Goal: Information Seeking & Learning: Understand process/instructions

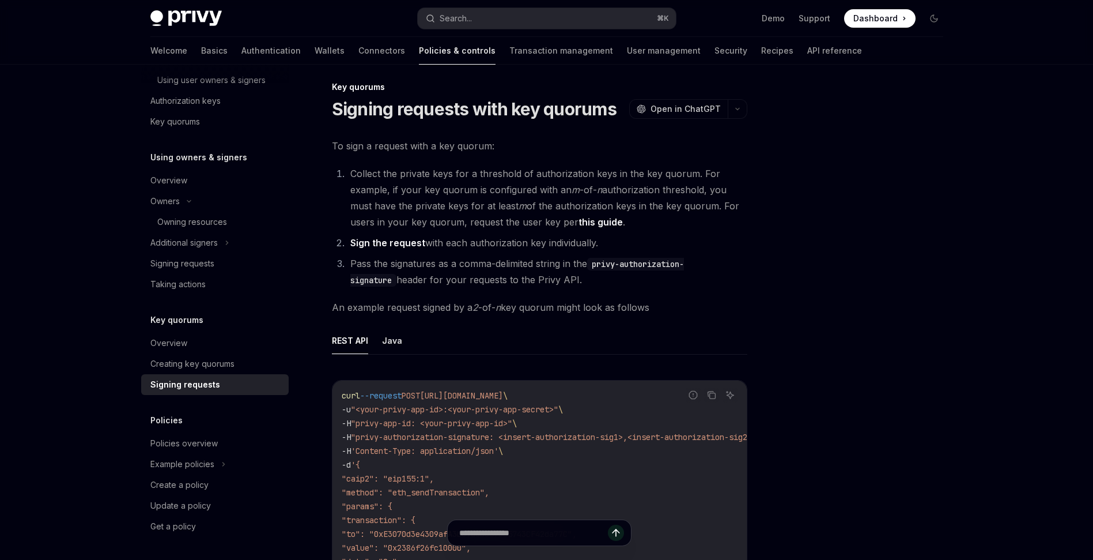
scroll to position [8, 0]
click at [197, 350] on link "Overview" at bounding box center [215, 343] width 148 height 21
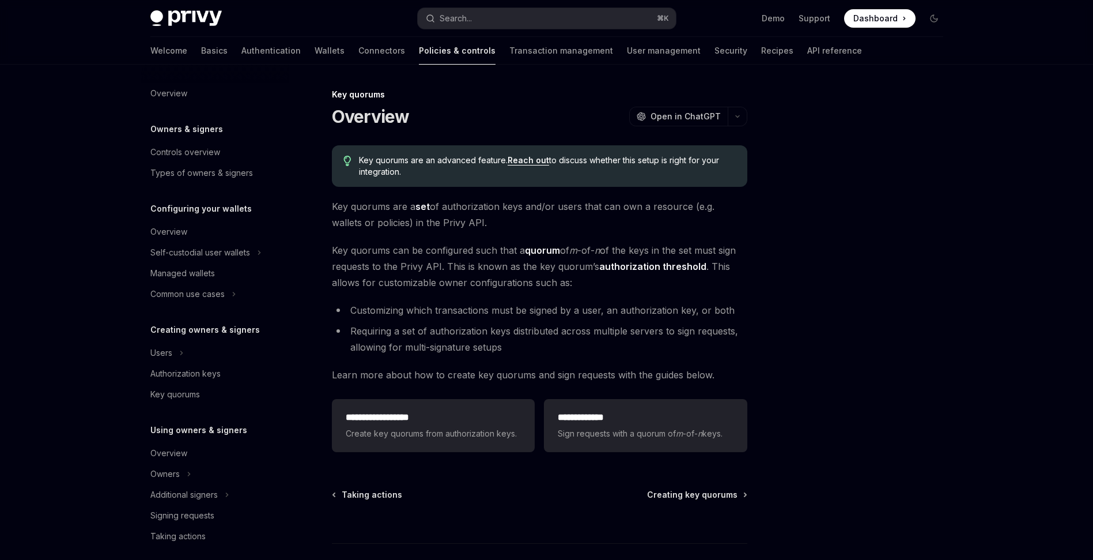
scroll to position [252, 0]
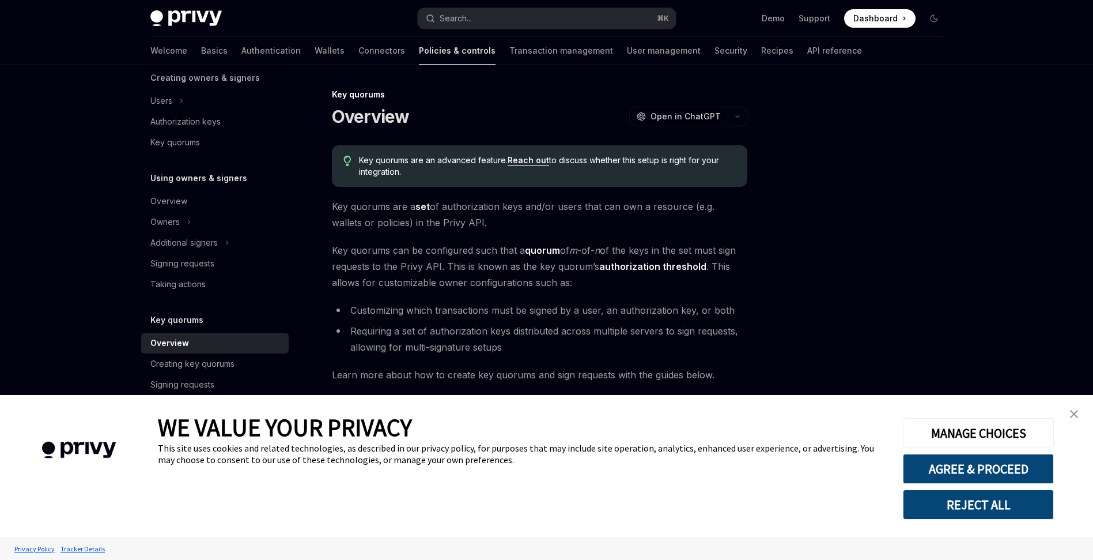
click at [1071, 411] on img "close banner" at bounding box center [1074, 414] width 8 height 8
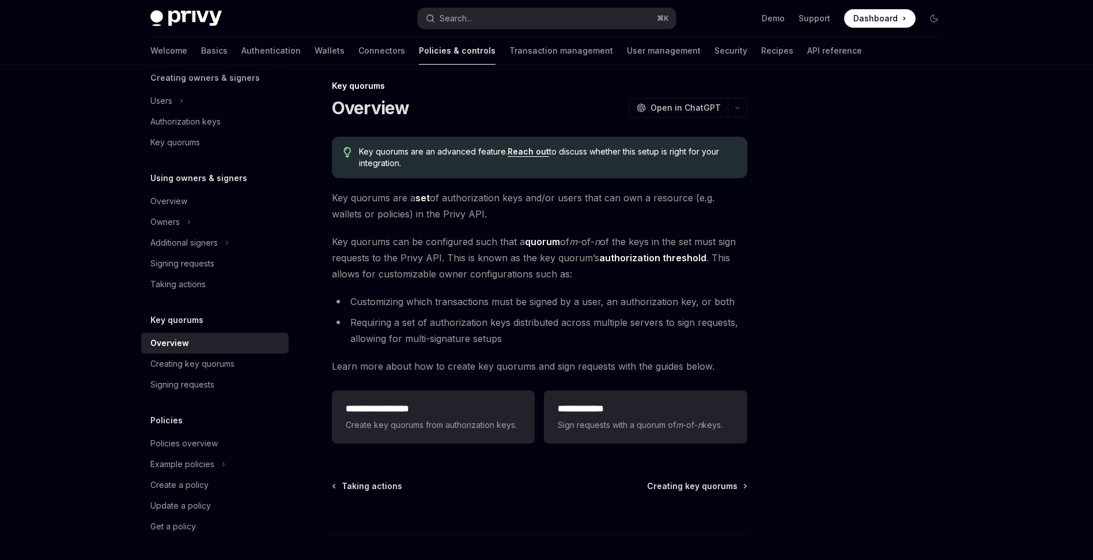
scroll to position [20, 0]
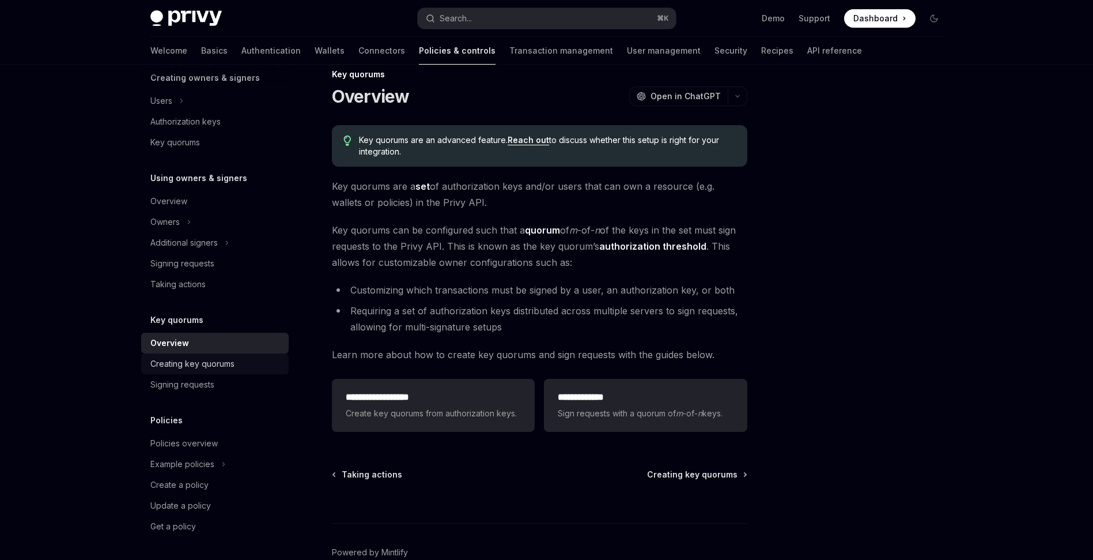
click at [182, 365] on div "Creating key quorums" at bounding box center [192, 364] width 84 height 14
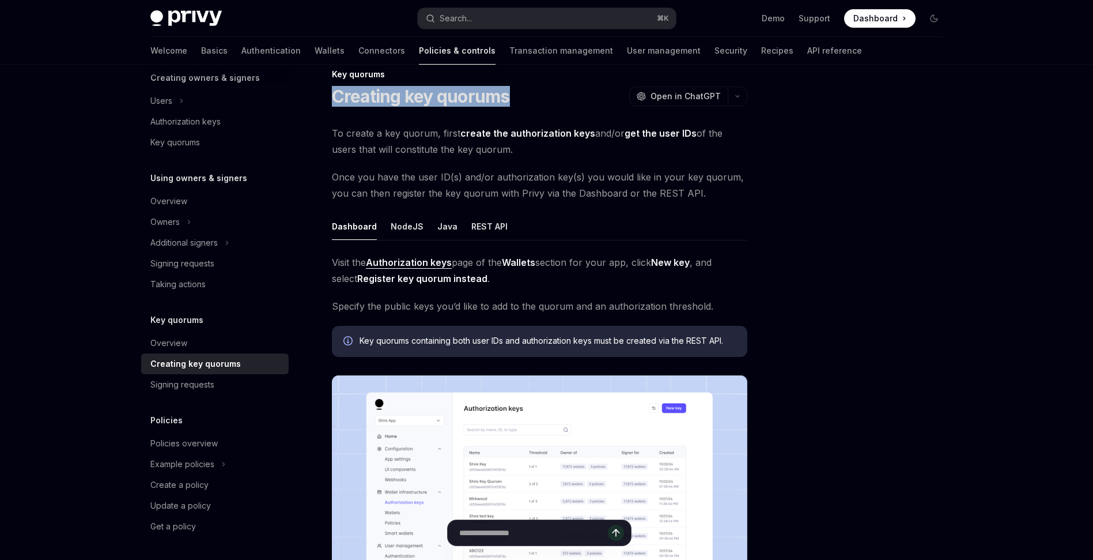
drag, startPoint x: 331, startPoint y: 97, endPoint x: 508, endPoint y: 96, distance: 176.9
click at [508, 96] on h1 "Creating key quorums" at bounding box center [421, 96] width 178 height 21
copy h1 "Creating key quorums"
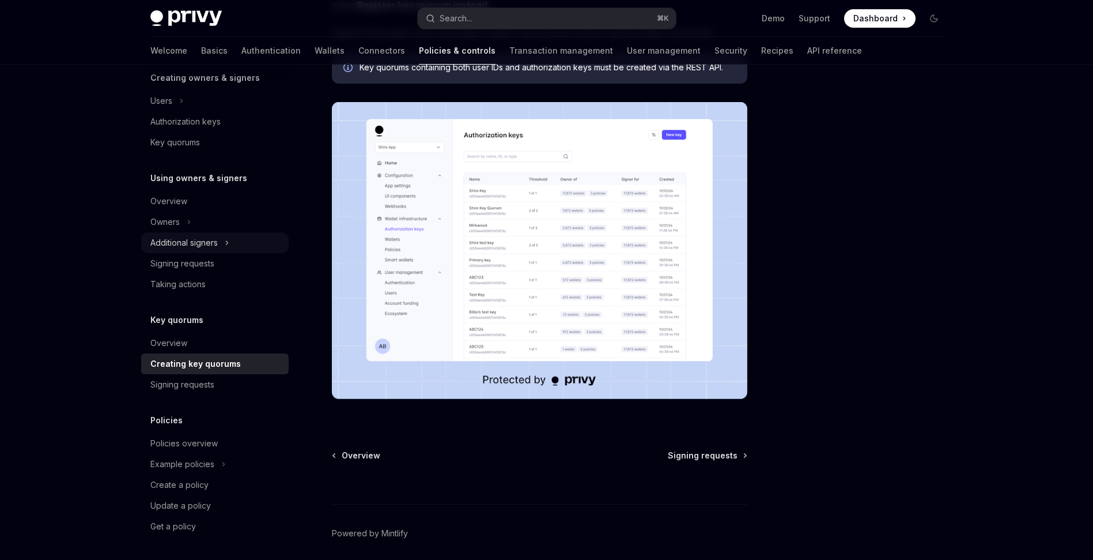
scroll to position [337, 0]
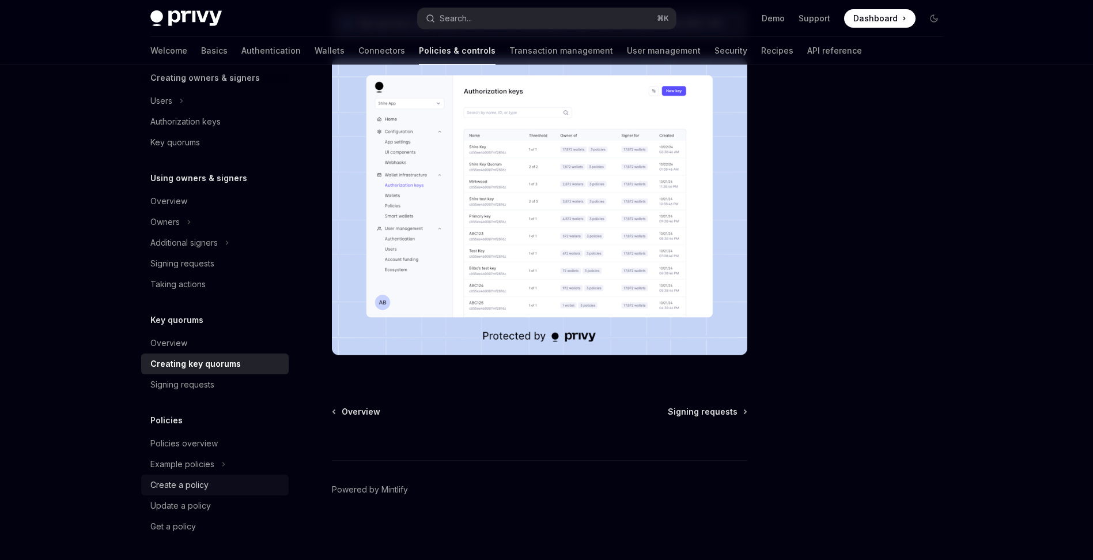
click at [188, 482] on div "Create a policy" at bounding box center [179, 485] width 58 height 14
type textarea "*"
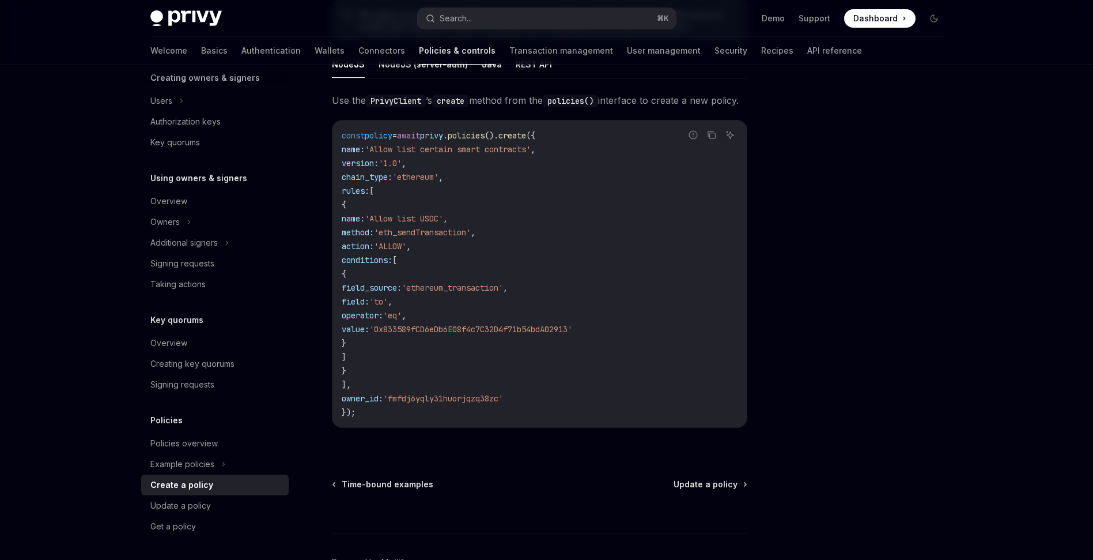
scroll to position [207, 0]
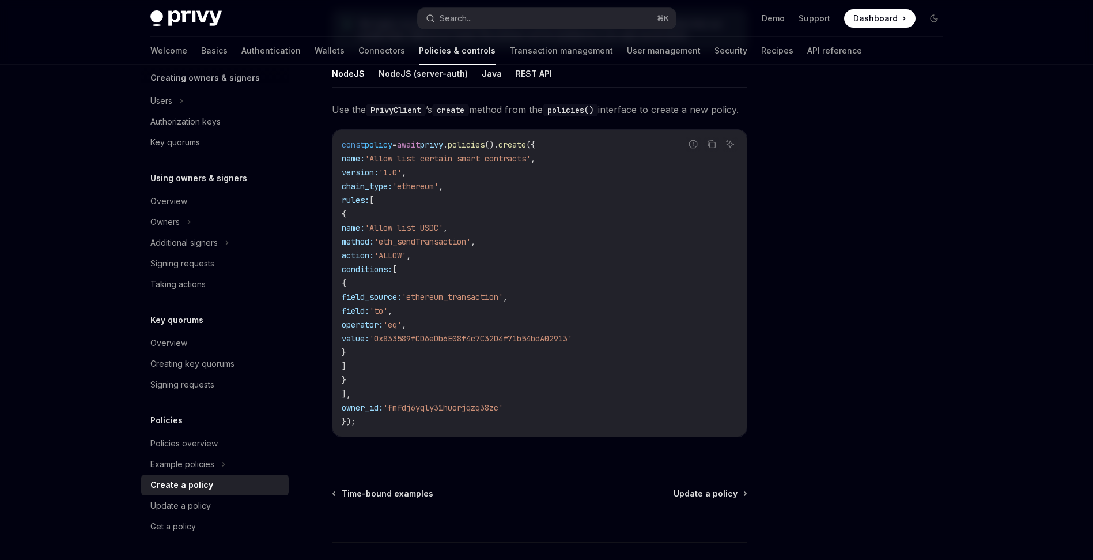
click at [597, 77] on ul "NodeJS NodeJS (server-auth) Java REST API" at bounding box center [540, 74] width 416 height 28
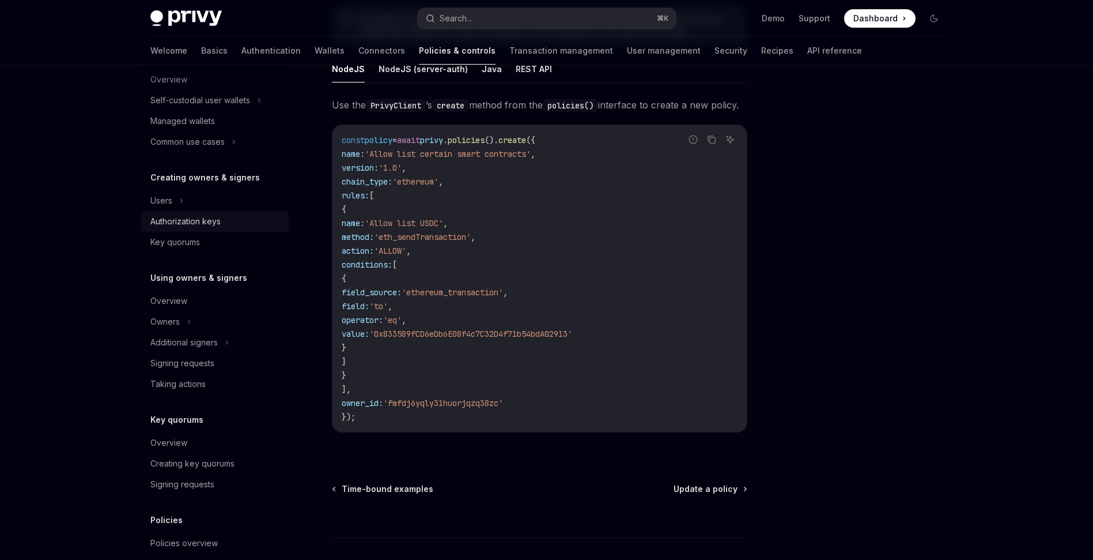
scroll to position [14, 0]
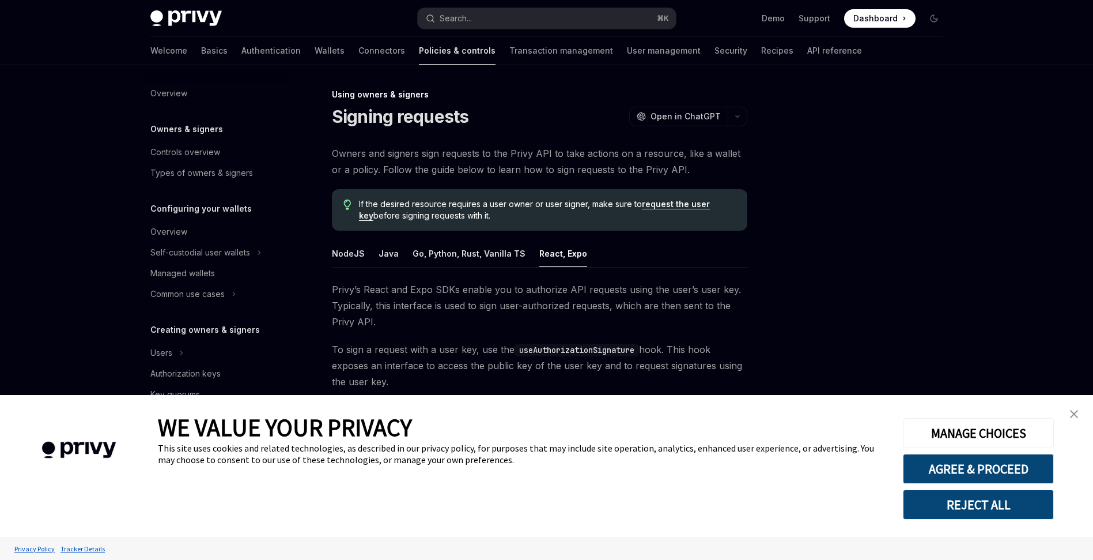
type textarea "*"
